Goal: Task Accomplishment & Management: Complete application form

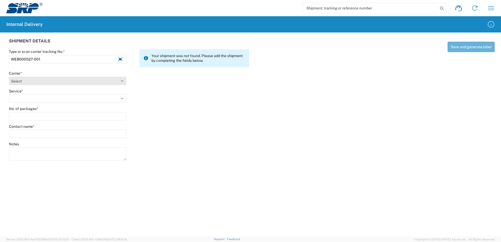
type input "WEB000527-001"
click at [121, 81] on select "Select Amazon Logistics ATI Trucking BC Dimerco Logistics Empire Southwest FedE…" at bounding box center [67, 81] width 117 height 8
select select "18714"
click at [9, 77] on select "Select Amazon Logistics ATI Trucking BC Dimerco Logistics Empire Southwest FedE…" at bounding box center [67, 81] width 117 height 8
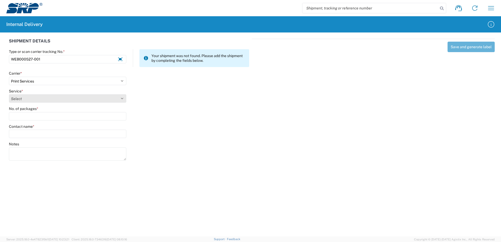
click at [123, 97] on select "Select Ground Inter-office" at bounding box center [67, 98] width 117 height 8
select select "35764"
click at [9, 94] on select "Select Ground Inter-office" at bounding box center [67, 98] width 117 height 8
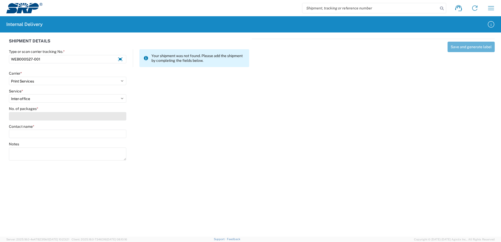
click at [122, 120] on input "No. of packages *" at bounding box center [67, 116] width 117 height 8
type input "1"
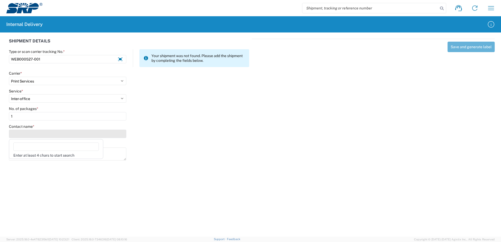
click at [119, 133] on input "Contact name *" at bounding box center [67, 134] width 117 height 8
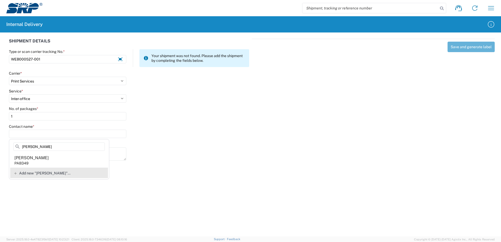
type input "[PERSON_NAME]"
click at [39, 173] on span "Add new "[PERSON_NAME]"..." at bounding box center [44, 173] width 51 height 5
type input "[PERSON_NAME]"
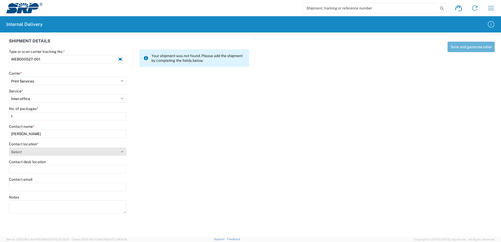
click at [123, 151] on select "Select [GEOGRAPHIC_DATA] Facility [GEOGRAPHIC_DATA] [GEOGRAPHIC_DATA] [PERSON_N…" at bounding box center [67, 151] width 117 height 8
select select "54818"
click at [9, 147] on select "Select [GEOGRAPHIC_DATA] Facility [GEOGRAPHIC_DATA] [GEOGRAPHIC_DATA] [PERSON_N…" at bounding box center [67, 151] width 117 height 8
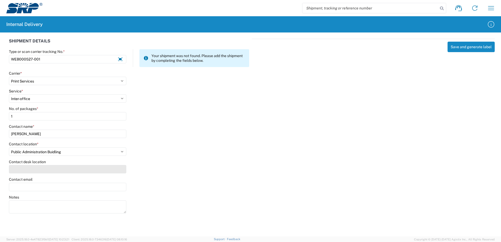
click at [70, 167] on input "Contact desk location" at bounding box center [67, 169] width 117 height 8
type input "PAB349"
click at [57, 187] on input "Contact email" at bounding box center [67, 187] width 117 height 8
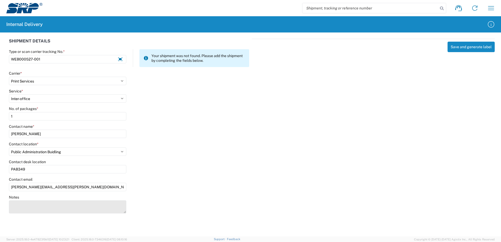
type input "[PERSON_NAME][EMAIL_ADDRESS][PERSON_NAME][DOMAIN_NAME]"
click at [26, 206] on textarea "Notes" at bounding box center [67, 206] width 117 height 13
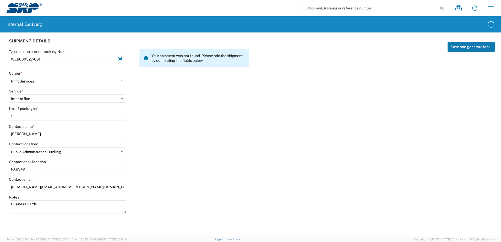
type textarea "Business Cards"
click at [467, 46] on button "Save and generate label" at bounding box center [470, 47] width 47 height 10
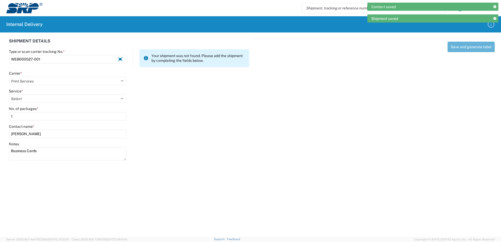
select select
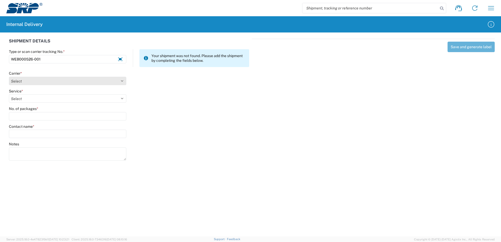
type input "WEB000526-001"
click at [121, 81] on select "Select Amazon Logistics ATI Trucking BC Dimerco Logistics Empire Southwest FedE…" at bounding box center [67, 81] width 117 height 8
select select "18714"
click at [9, 77] on select "Select Amazon Logistics ATI Trucking BC Dimerco Logistics Empire Southwest FedE…" at bounding box center [67, 81] width 117 height 8
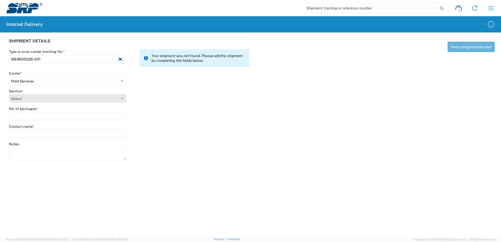
click at [123, 98] on select "Select Ground Inter-office" at bounding box center [67, 98] width 117 height 8
select select "35764"
click at [9, 94] on select "Select Ground Inter-office" at bounding box center [67, 98] width 117 height 8
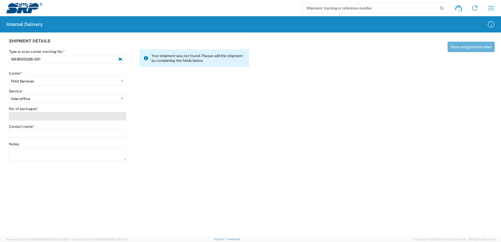
click at [116, 117] on input "No. of packages *" at bounding box center [67, 116] width 117 height 8
type input "1"
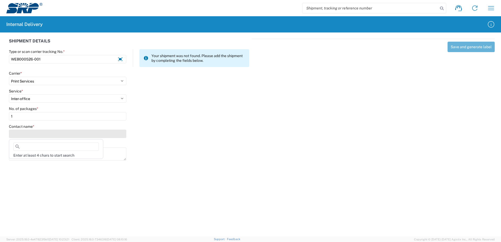
click at [110, 134] on input "Contact name *" at bounding box center [67, 134] width 117 height 8
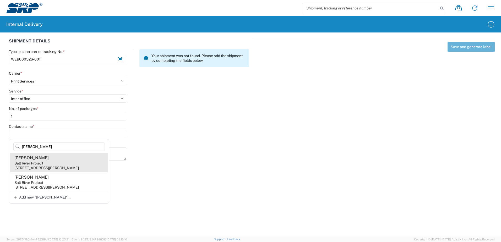
type input "[PERSON_NAME]"
click at [41, 160] on agx-address-suggestion-item "[PERSON_NAME] Salt River Project [STREET_ADDRESS][PERSON_NAME]" at bounding box center [59, 162] width 98 height 19
type input "[PERSON_NAME]"
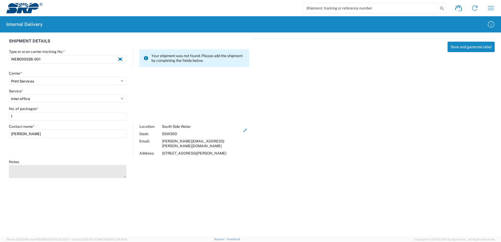
click at [32, 173] on textarea "Notes" at bounding box center [67, 171] width 117 height 13
type textarea "Business cards for [PERSON_NAME]."
click at [473, 47] on button "Save and generate label" at bounding box center [470, 47] width 47 height 10
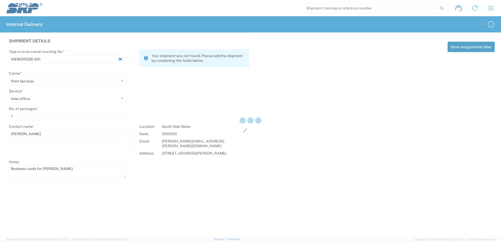
select select
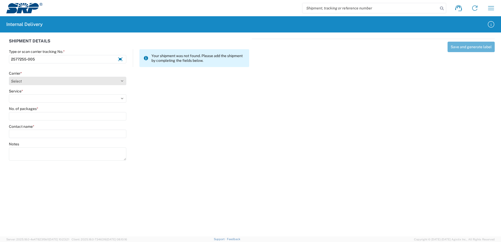
type input "2577255-005"
click at [121, 81] on select "Select Amazon Logistics ATI Trucking BC Dimerco Logistics Empire Southwest FedE…" at bounding box center [67, 81] width 117 height 8
select select "18714"
click at [9, 77] on select "Select Amazon Logistics ATI Trucking BC Dimerco Logistics Empire Southwest FedE…" at bounding box center [67, 81] width 117 height 8
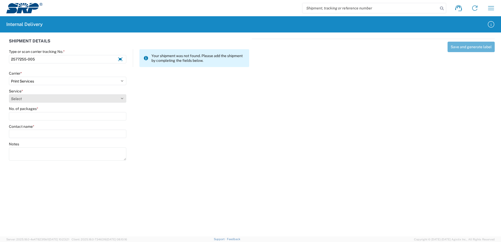
click at [121, 97] on select "Select Ground Inter-office" at bounding box center [67, 98] width 117 height 8
select select "35764"
click at [9, 94] on select "Select Ground Inter-office" at bounding box center [67, 98] width 117 height 8
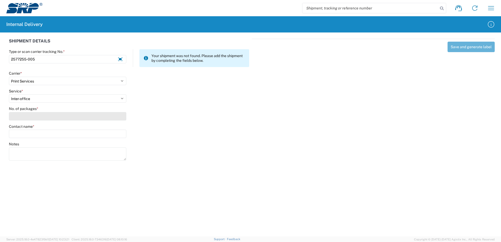
click at [118, 118] on input "No. of packages *" at bounding box center [67, 116] width 117 height 8
type input "1"
click at [113, 165] on agx-form-control-wrapper-v2 "Notes" at bounding box center [67, 154] width 123 height 24
click at [102, 132] on input "Contact name *" at bounding box center [67, 134] width 117 height 8
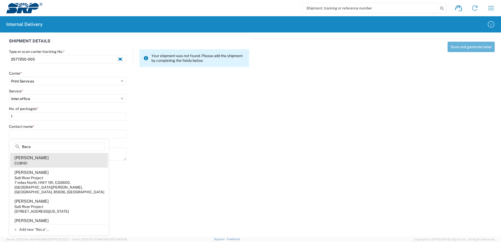
type input "Baca"
click at [29, 161] on agx-address-suggestion-item "Joseph Baca CUB161" at bounding box center [59, 160] width 98 height 15
type input "Joseph Baca"
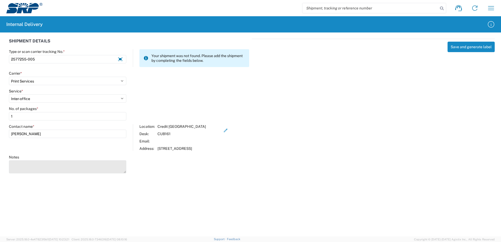
click at [29, 163] on textarea "Notes" at bounding box center [67, 166] width 117 height 13
type textarea "Pulse Sep, 2025 Postcard"
click at [109, 188] on agx-forms-host "Shipment request Shipment tracking Internal delivery Transit update My profile …" at bounding box center [250, 121] width 501 height 242
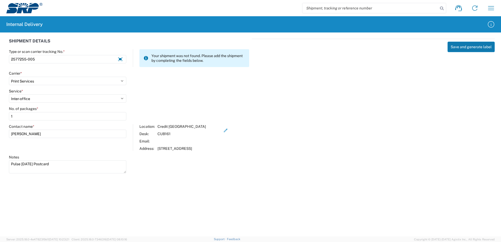
click at [479, 48] on button "Save and generate label" at bounding box center [470, 47] width 47 height 10
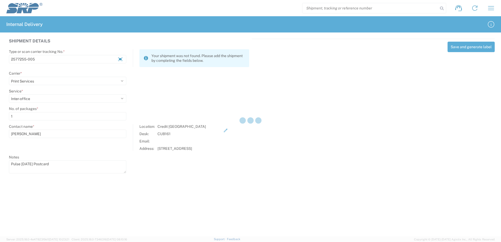
select select
